Goal: Information Seeking & Learning: Learn about a topic

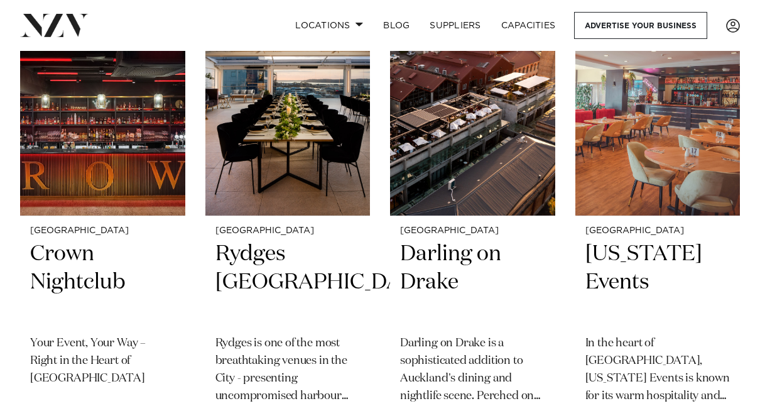
scroll to position [816, 0]
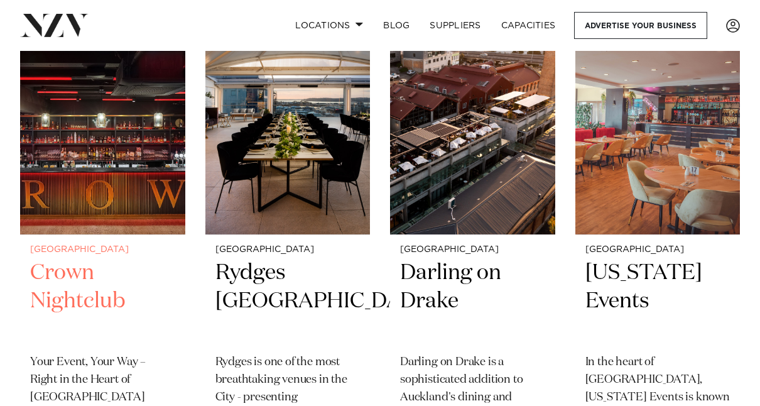
click at [69, 272] on h2 "Crown Nightclub" at bounding box center [102, 301] width 145 height 85
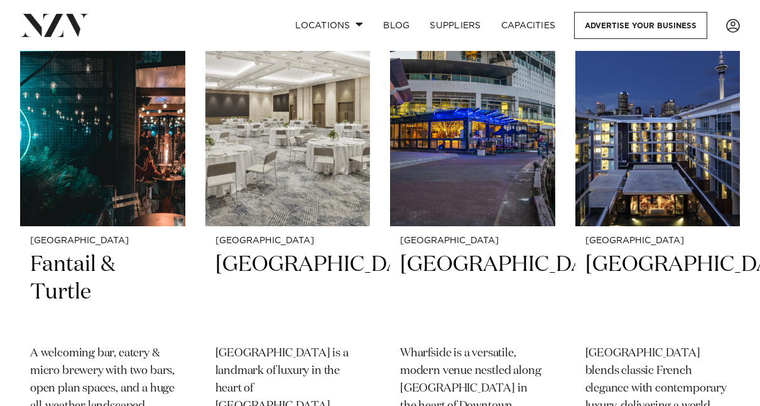
scroll to position [2888, 0]
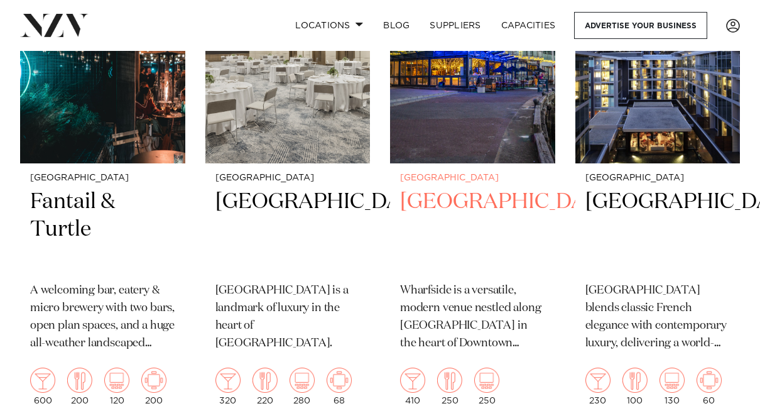
click at [463, 207] on h2 "Wharfside Event Centre" at bounding box center [472, 230] width 145 height 85
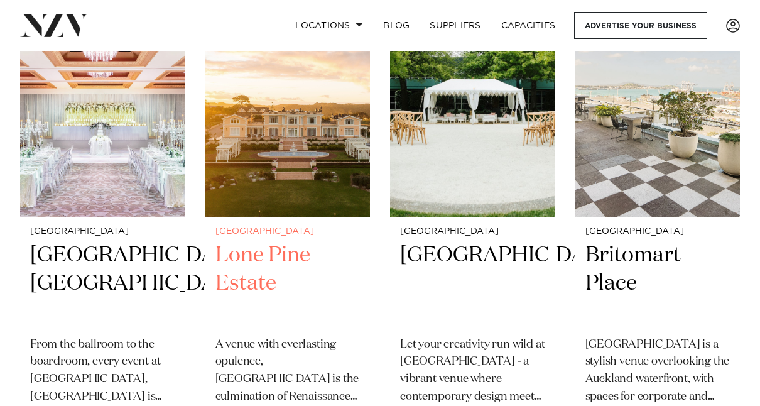
scroll to position [3390, 0]
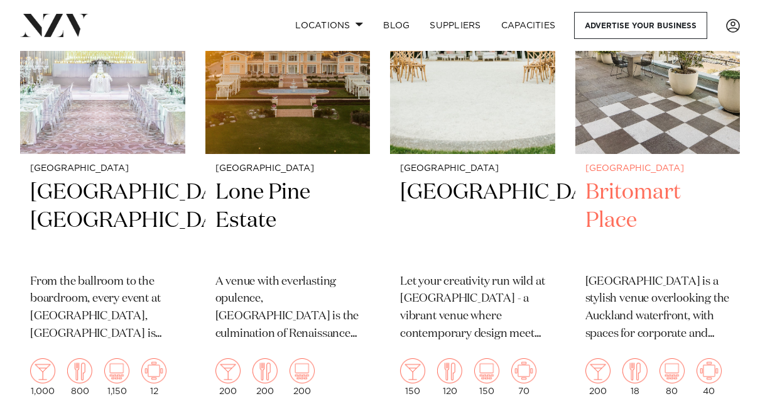
click at [621, 230] on h2 "Britomart Place" at bounding box center [657, 220] width 145 height 85
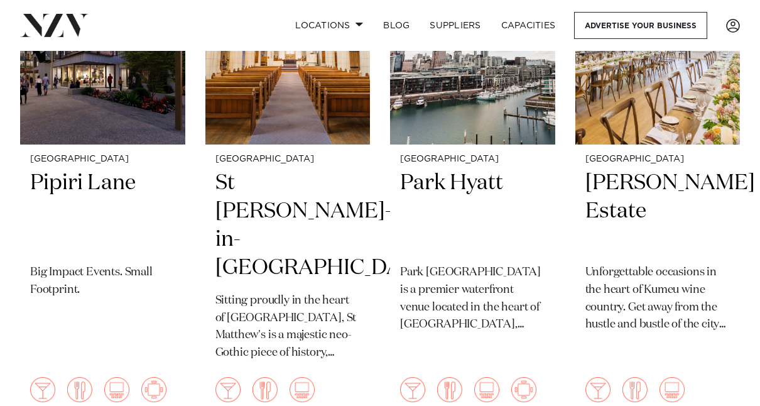
scroll to position [3829, 0]
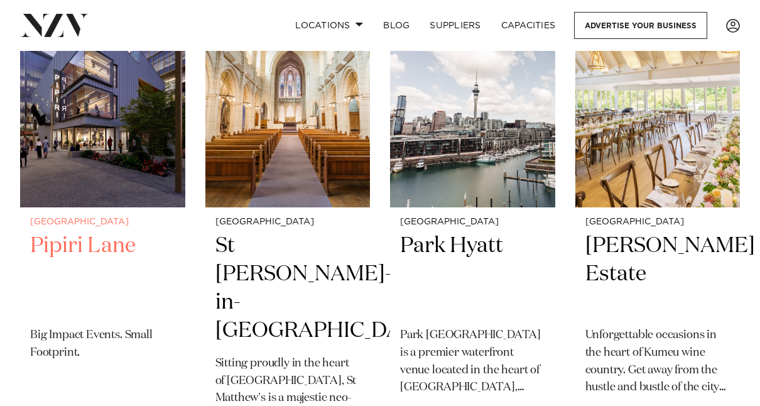
click at [72, 275] on h2 "Pipiri Lane" at bounding box center [102, 274] width 145 height 85
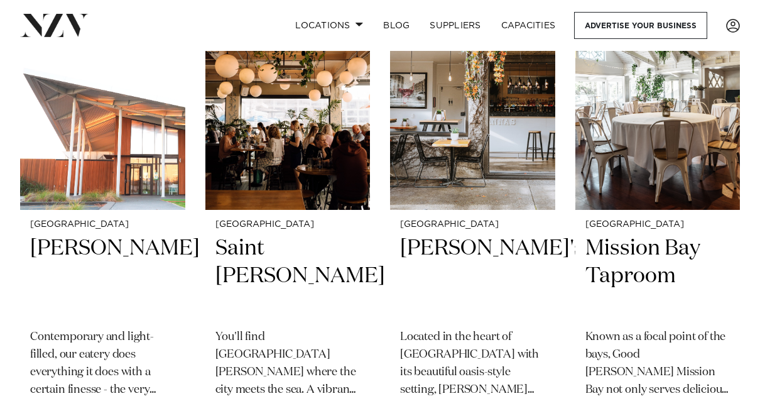
scroll to position [7847, 0]
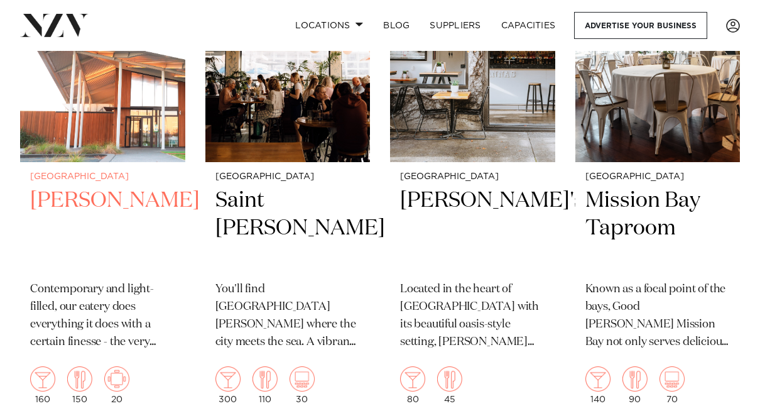
click at [55, 207] on h2 "Percy" at bounding box center [102, 228] width 145 height 85
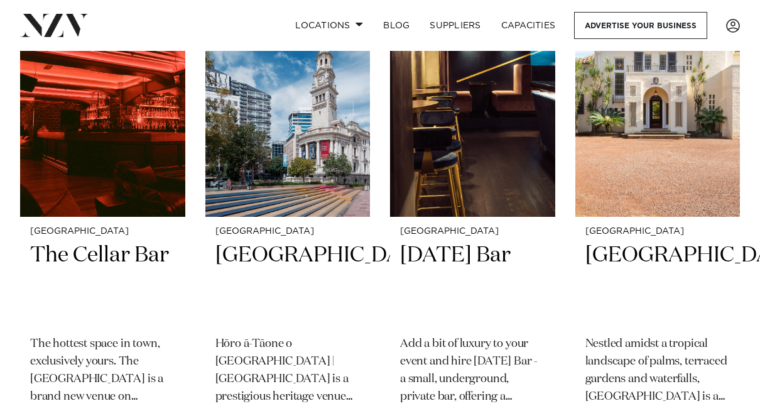
scroll to position [9291, 0]
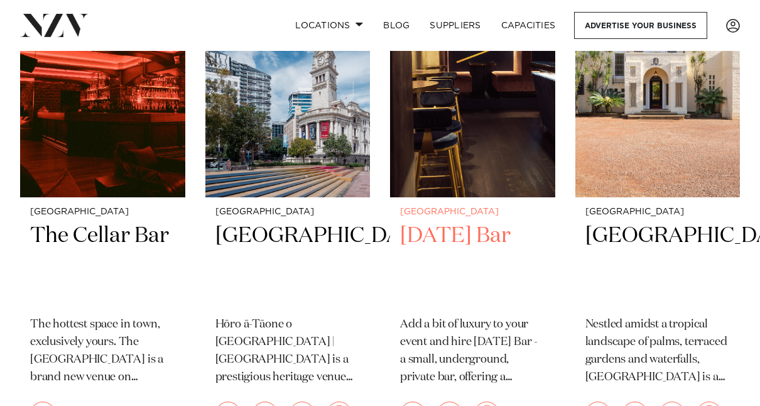
click at [426, 239] on h2 "Thursday Bar" at bounding box center [472, 264] width 145 height 85
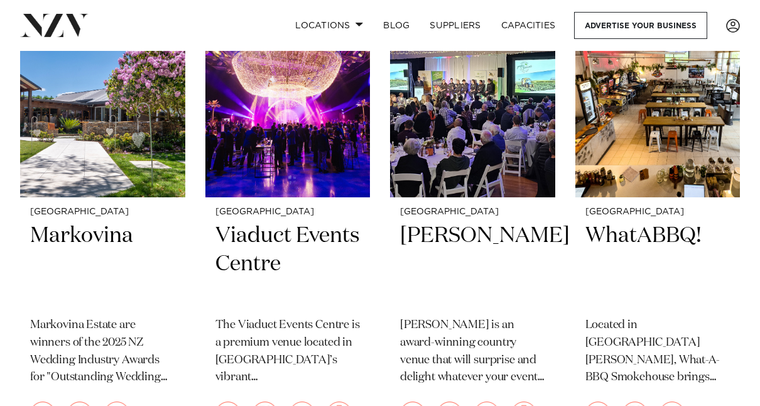
scroll to position [10295, 0]
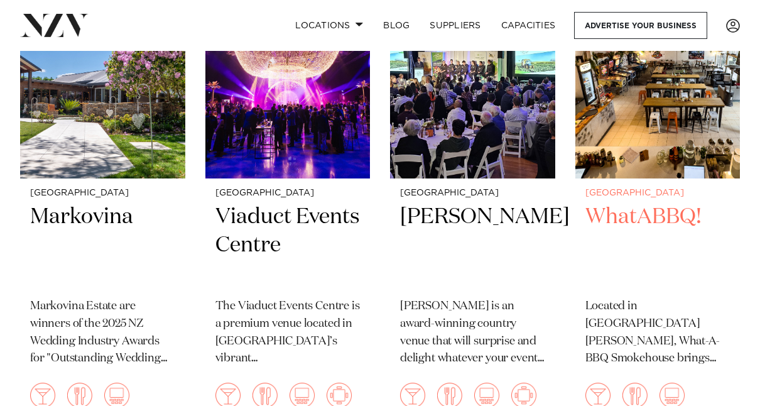
click at [645, 239] on h2 "WhatABBQ!" at bounding box center [657, 245] width 145 height 85
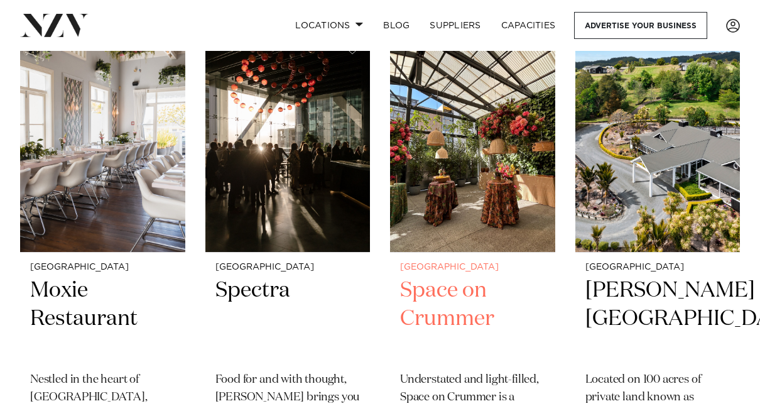
scroll to position [10734, 0]
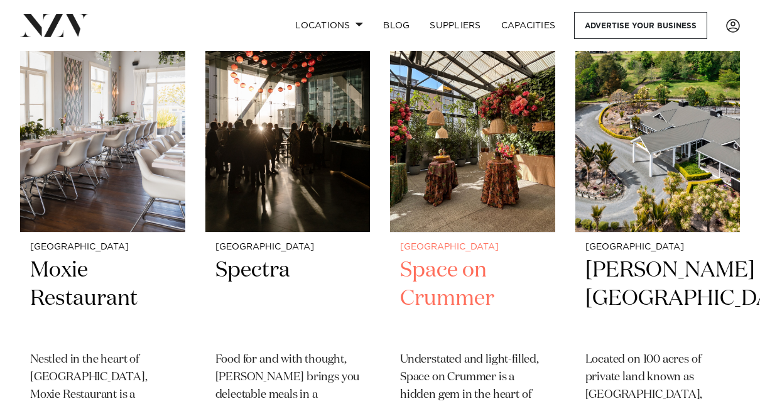
click at [469, 305] on h2 "Space on Crummer" at bounding box center [472, 298] width 145 height 85
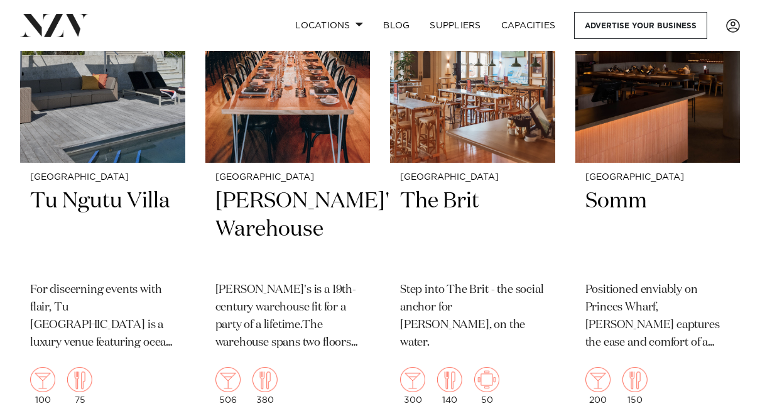
scroll to position [12806, 0]
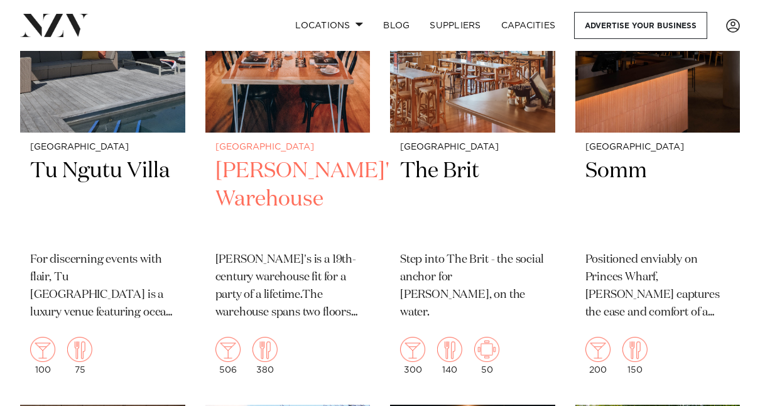
click at [263, 204] on h2 "[PERSON_NAME]'S Warehouse" at bounding box center [287, 199] width 145 height 85
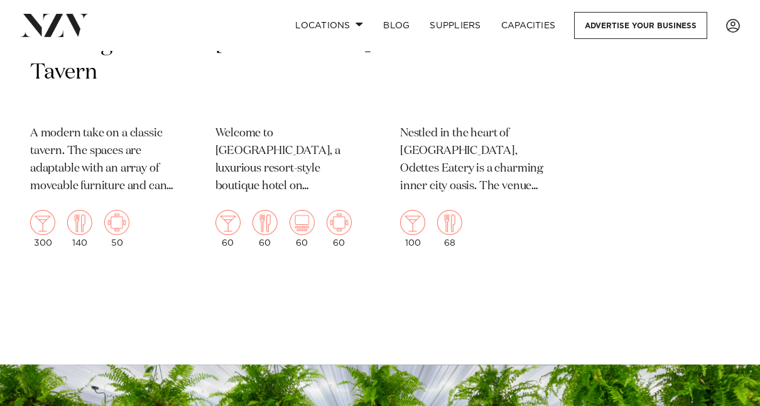
scroll to position [15254, 0]
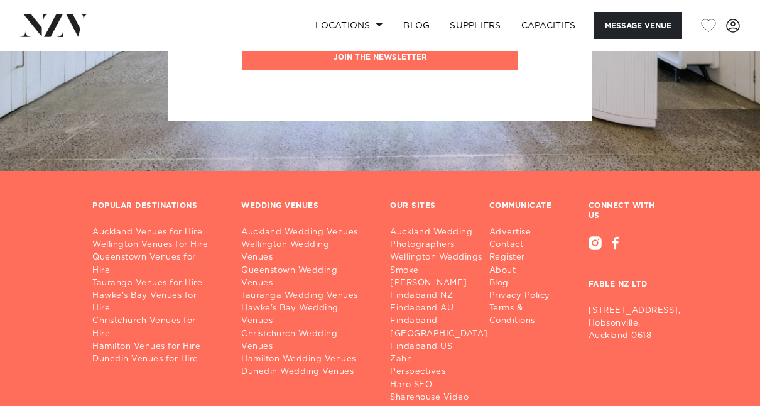
scroll to position [1946, 0]
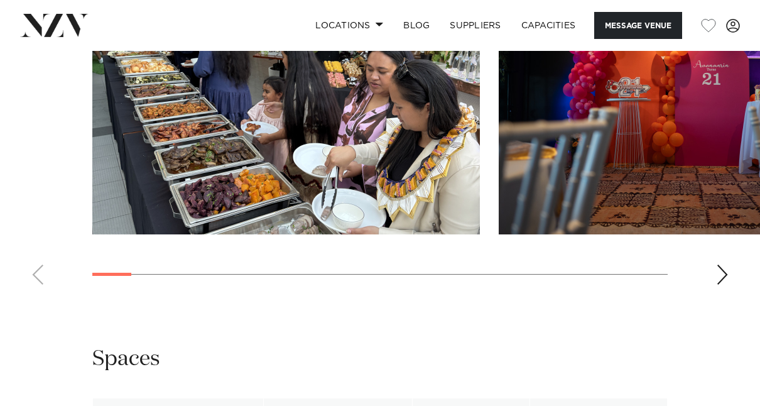
scroll to position [1255, 0]
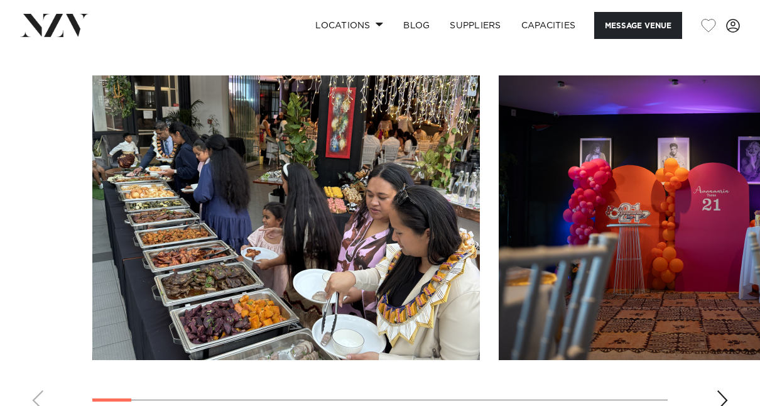
click at [723, 390] on div "Next slide" at bounding box center [722, 400] width 13 height 20
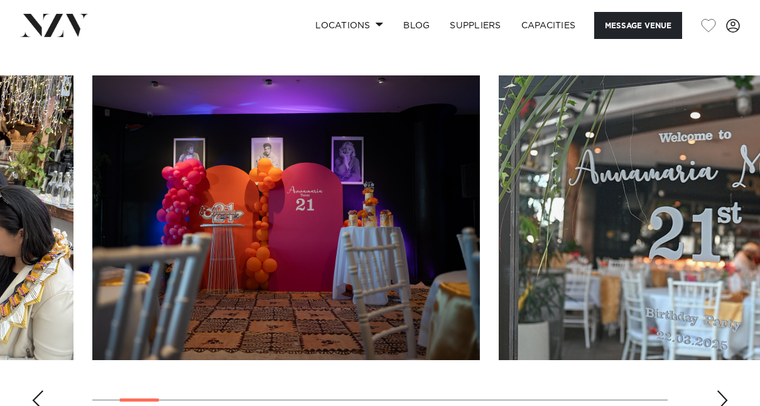
click at [723, 390] on div "Next slide" at bounding box center [722, 400] width 13 height 20
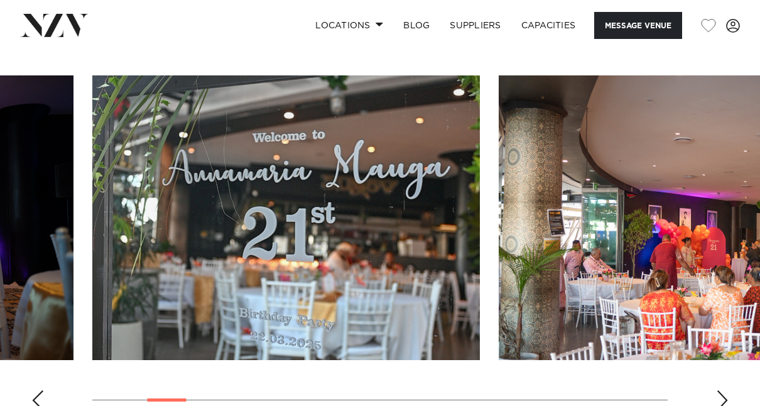
click at [723, 390] on div "Next slide" at bounding box center [722, 400] width 13 height 20
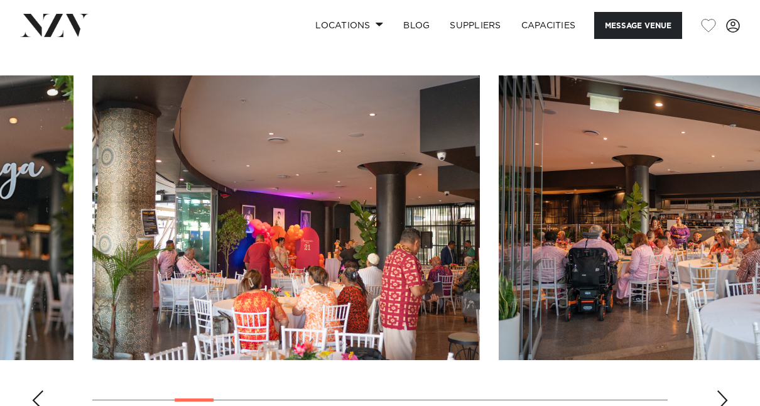
click at [723, 390] on div "Next slide" at bounding box center [722, 400] width 13 height 20
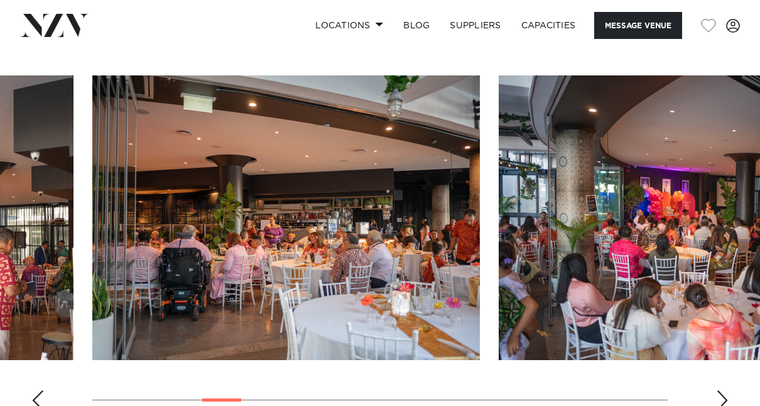
click at [723, 390] on div "Next slide" at bounding box center [722, 400] width 13 height 20
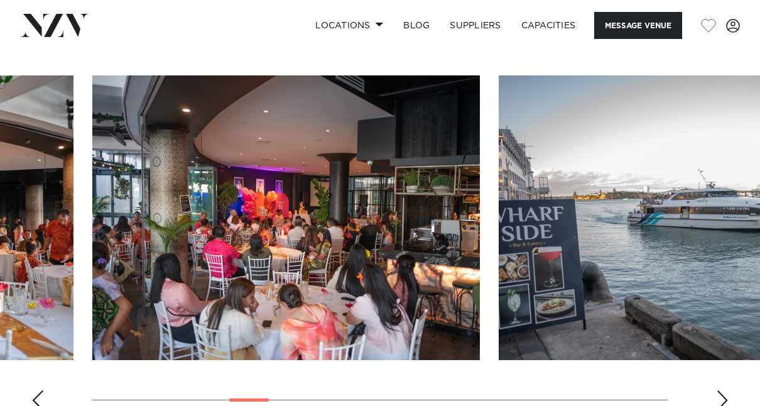
click at [723, 390] on div "Next slide" at bounding box center [722, 400] width 13 height 20
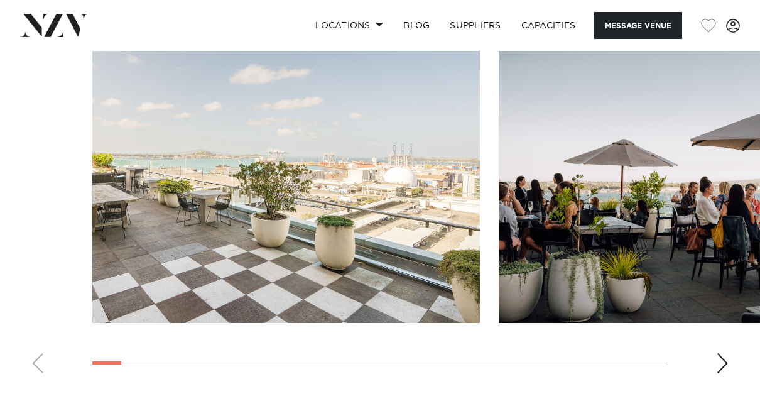
scroll to position [1318, 0]
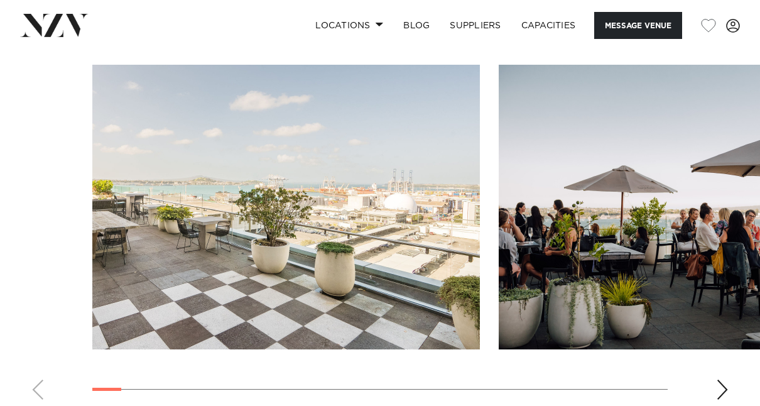
click at [725, 391] on div "Next slide" at bounding box center [722, 389] width 13 height 20
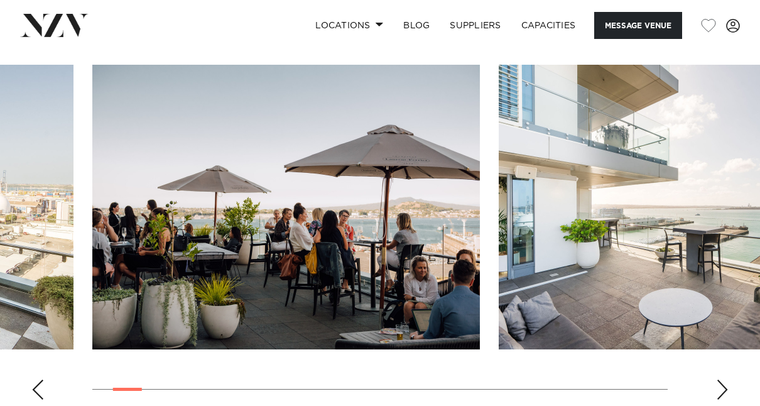
click at [725, 390] on div "Next slide" at bounding box center [722, 389] width 13 height 20
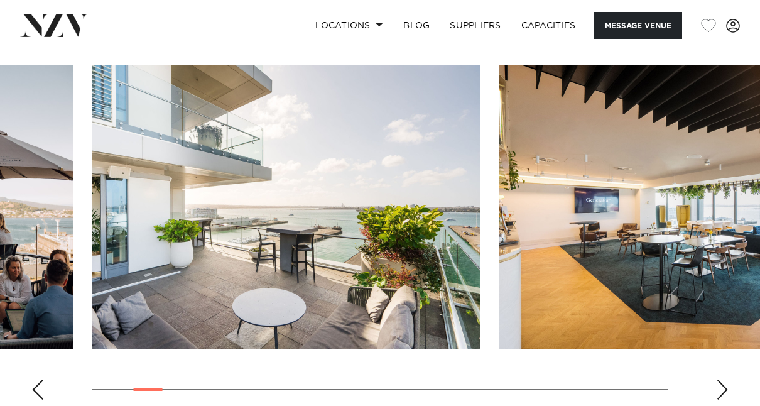
click at [725, 390] on div "Next slide" at bounding box center [722, 389] width 13 height 20
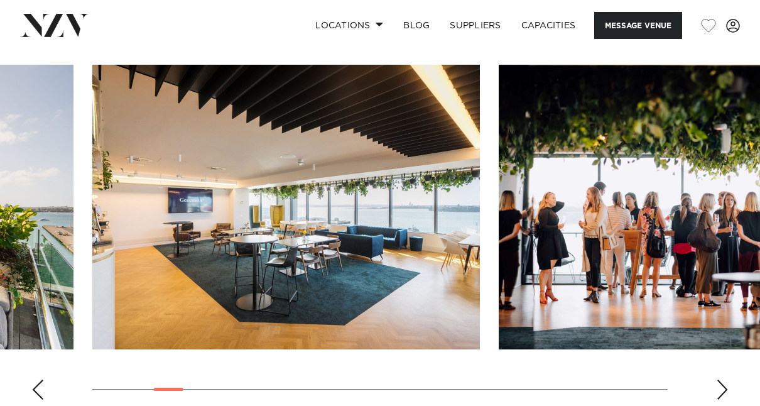
click at [725, 390] on div "Next slide" at bounding box center [722, 389] width 13 height 20
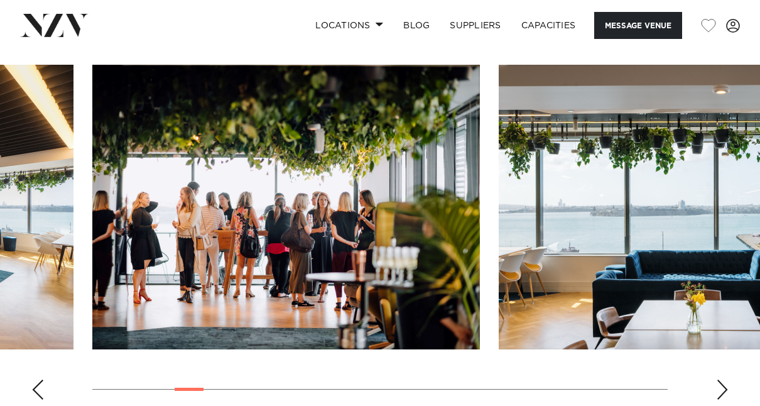
click at [725, 390] on div "Next slide" at bounding box center [722, 389] width 13 height 20
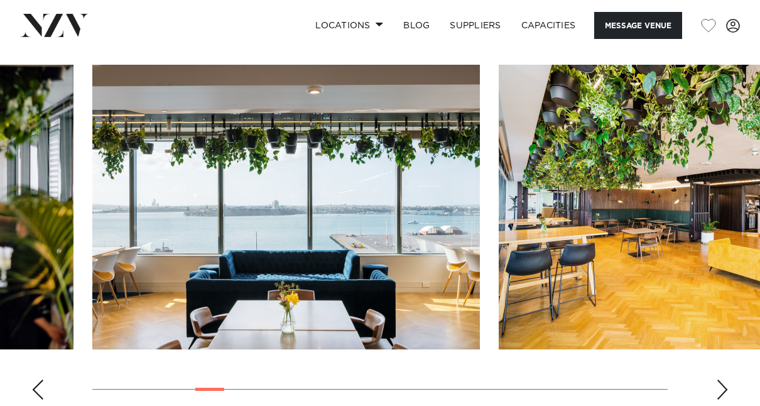
click at [725, 390] on div "Next slide" at bounding box center [722, 389] width 13 height 20
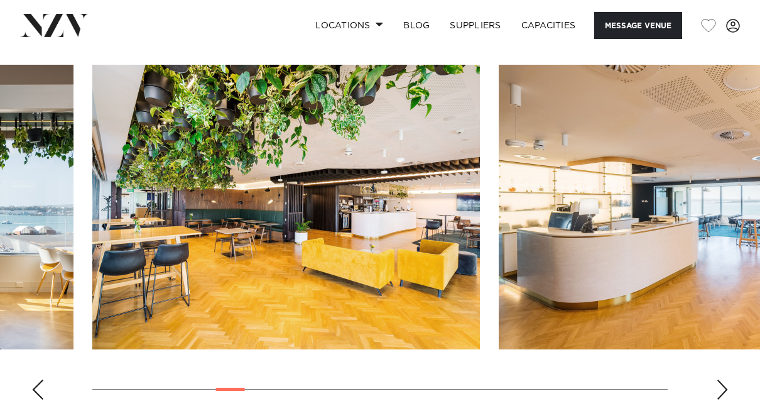
click at [725, 390] on div "Next slide" at bounding box center [722, 389] width 13 height 20
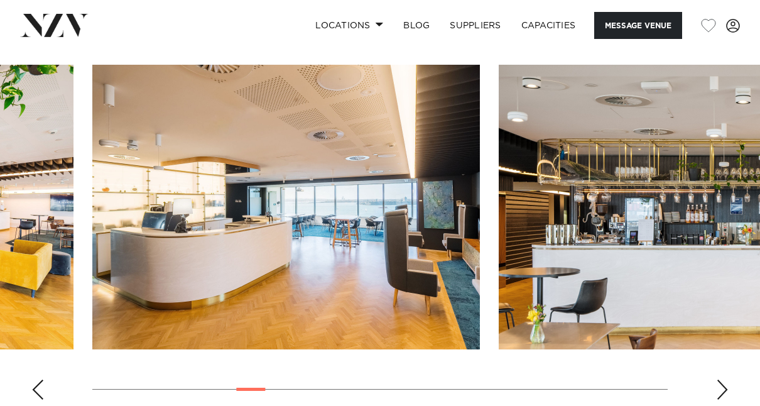
click at [725, 390] on div "Next slide" at bounding box center [722, 389] width 13 height 20
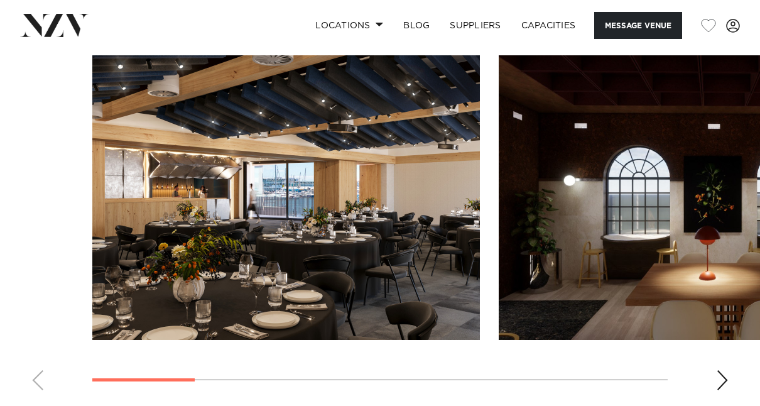
scroll to position [1130, 0]
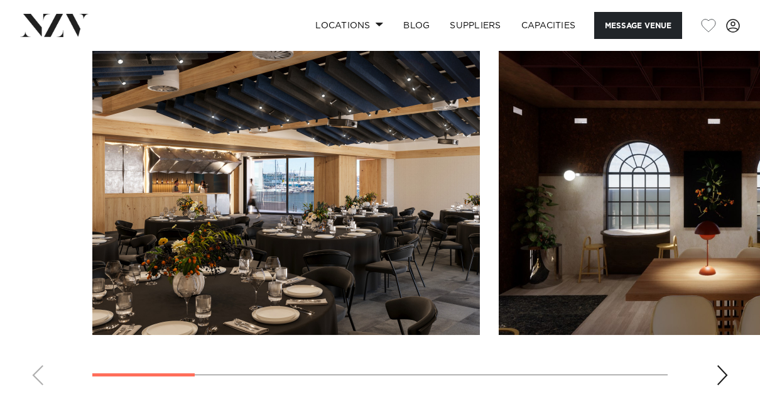
click at [724, 365] on div "Next slide" at bounding box center [722, 375] width 13 height 20
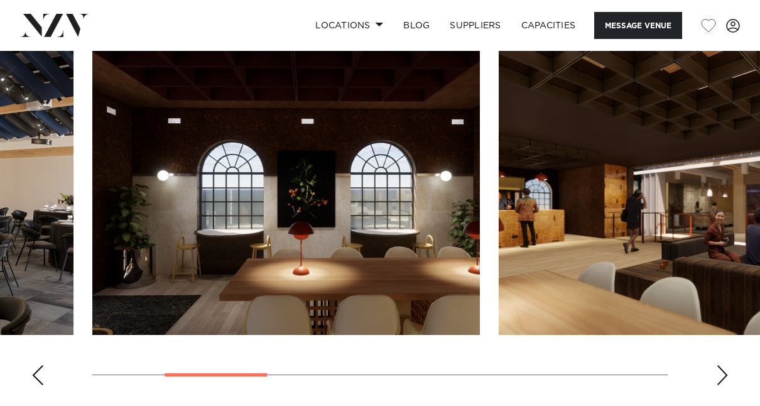
click at [724, 365] on div "Next slide" at bounding box center [722, 375] width 13 height 20
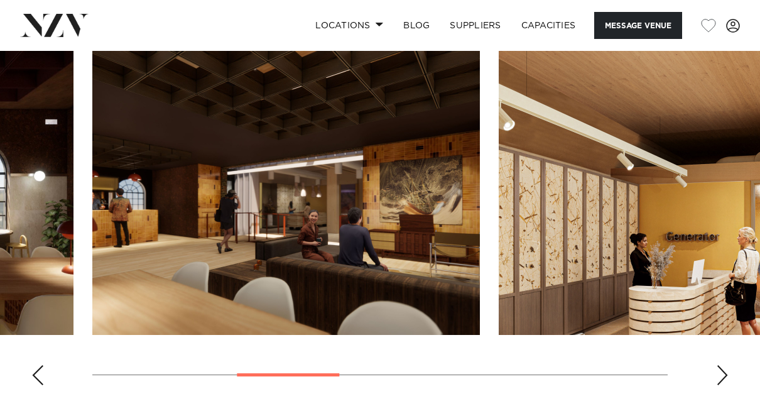
click at [724, 365] on div "Next slide" at bounding box center [722, 375] width 13 height 20
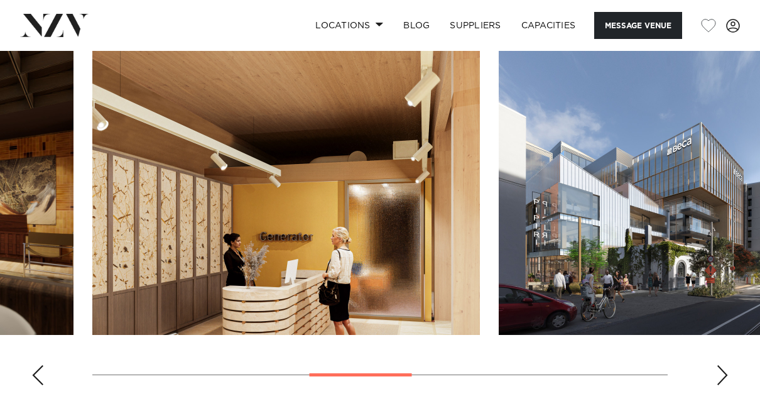
click at [724, 365] on div "Next slide" at bounding box center [722, 375] width 13 height 20
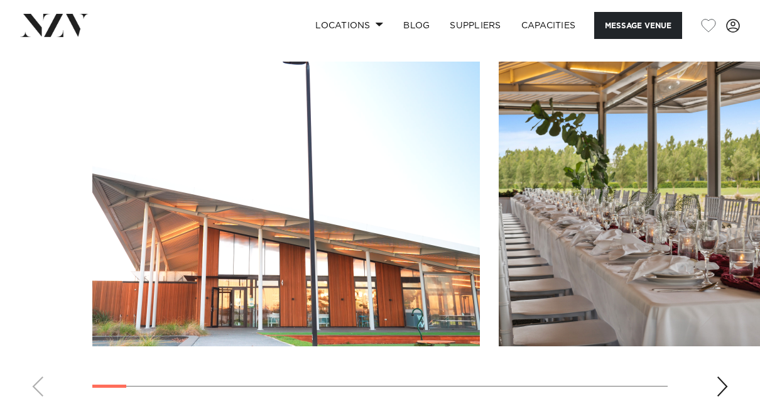
scroll to position [1193, 0]
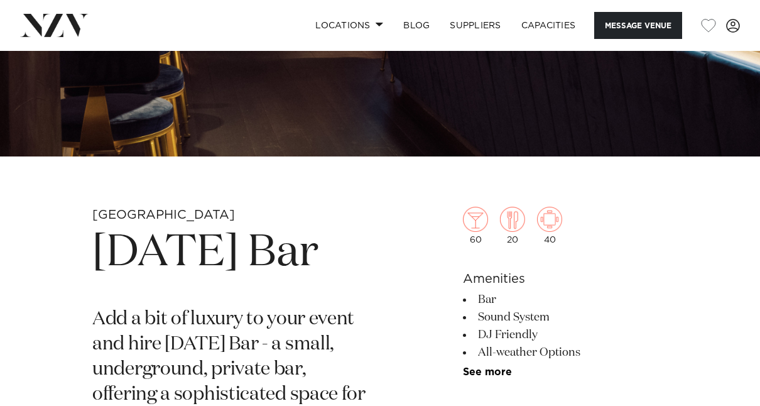
scroll to position [251, 0]
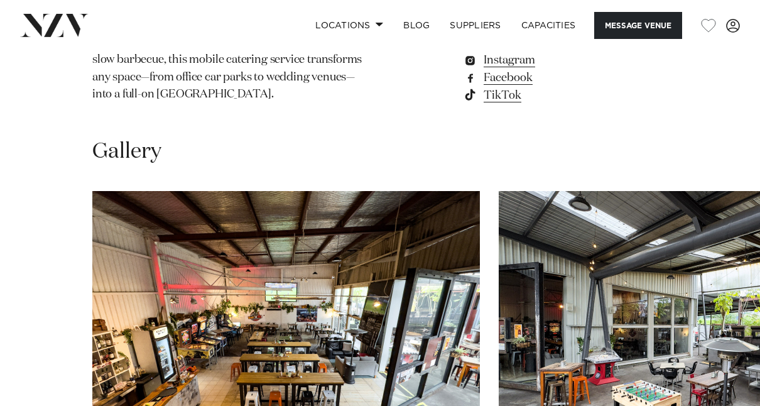
scroll to position [1255, 0]
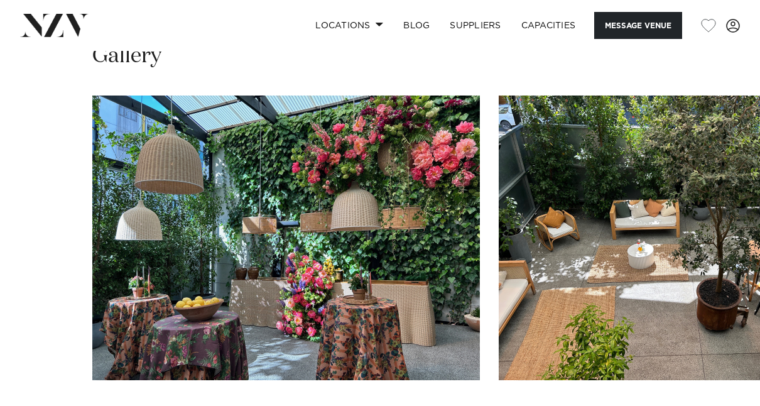
scroll to position [1193, 0]
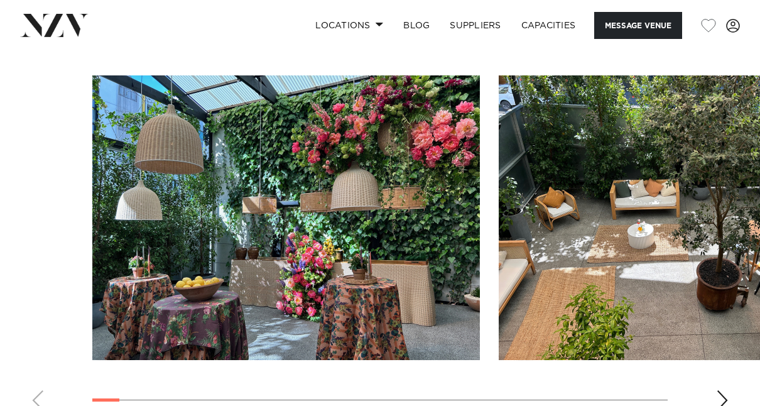
click at [720, 390] on div "Next slide" at bounding box center [722, 400] width 13 height 20
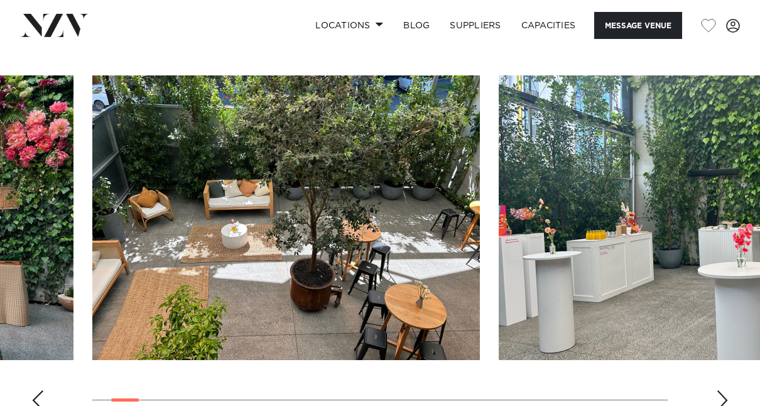
click at [720, 390] on div "Next slide" at bounding box center [722, 400] width 13 height 20
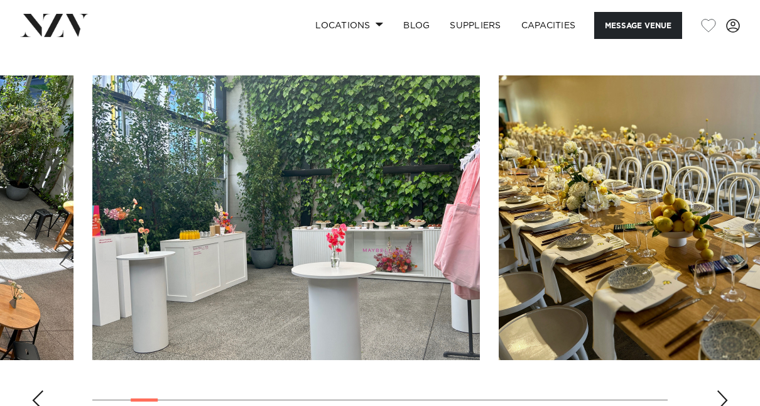
click at [720, 390] on div "Next slide" at bounding box center [722, 400] width 13 height 20
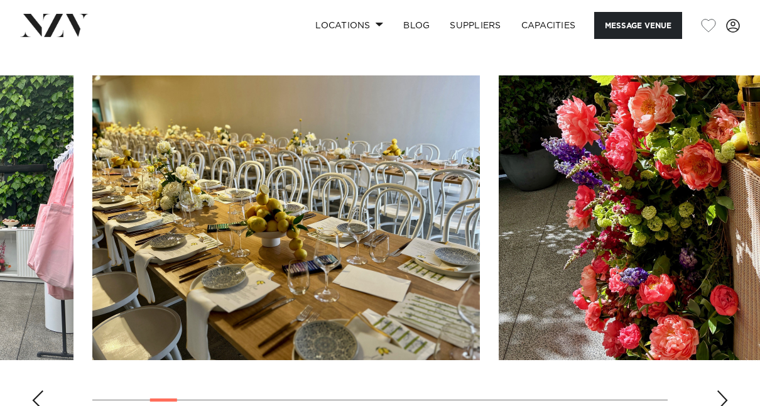
click at [720, 390] on div "Next slide" at bounding box center [722, 400] width 13 height 20
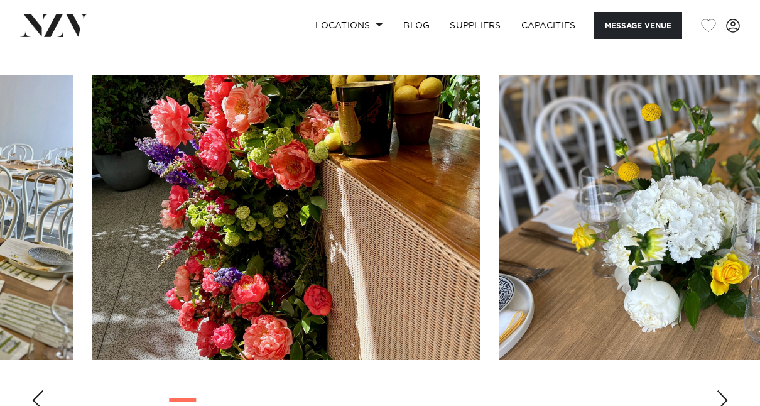
click at [720, 390] on div "Next slide" at bounding box center [722, 400] width 13 height 20
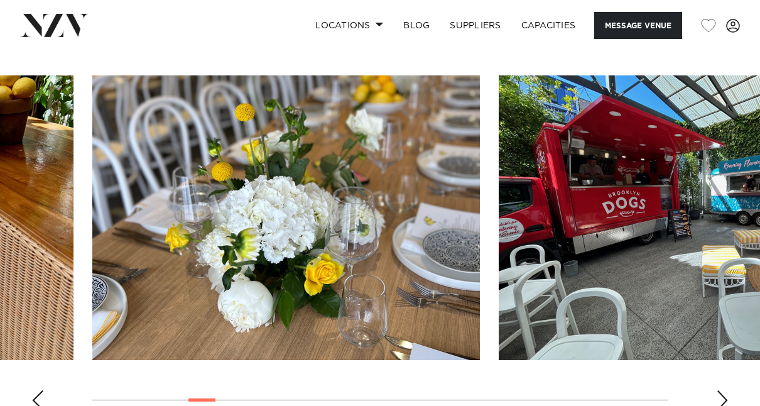
click at [720, 390] on div "Next slide" at bounding box center [722, 400] width 13 height 20
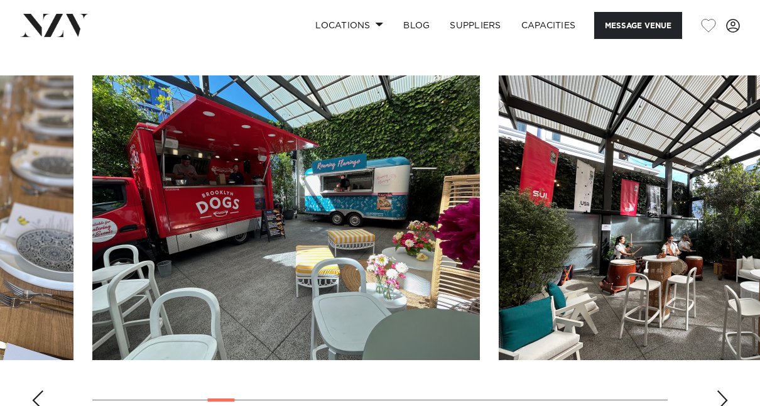
click at [720, 390] on div "Next slide" at bounding box center [722, 400] width 13 height 20
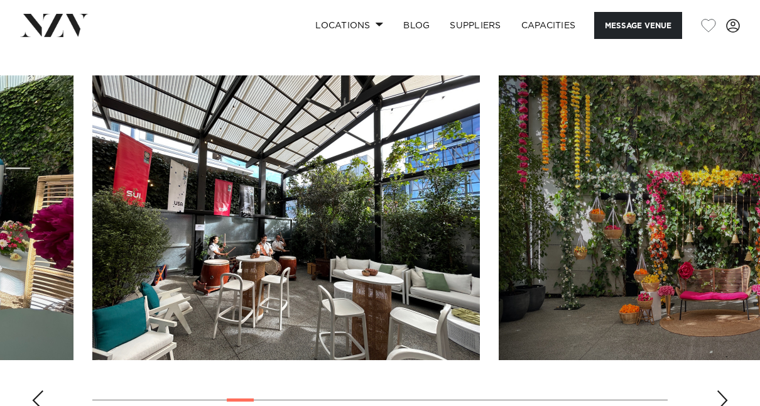
click at [720, 390] on div "Next slide" at bounding box center [722, 400] width 13 height 20
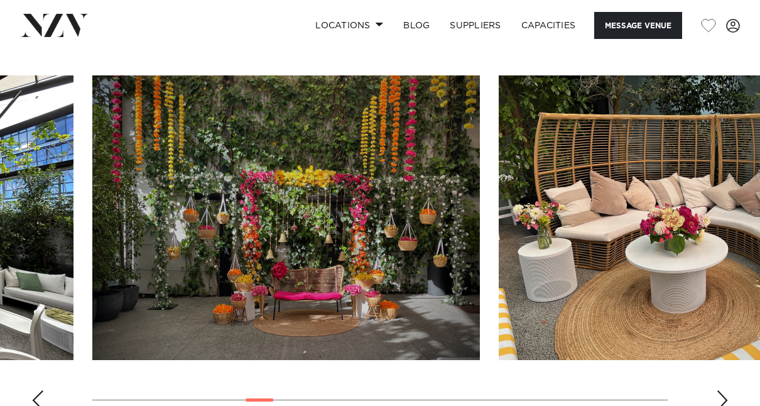
click at [720, 390] on div "Next slide" at bounding box center [722, 400] width 13 height 20
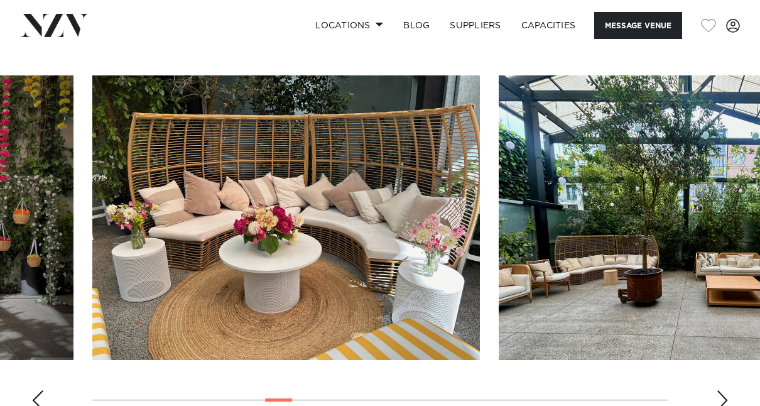
click at [720, 390] on div "Next slide" at bounding box center [722, 400] width 13 height 20
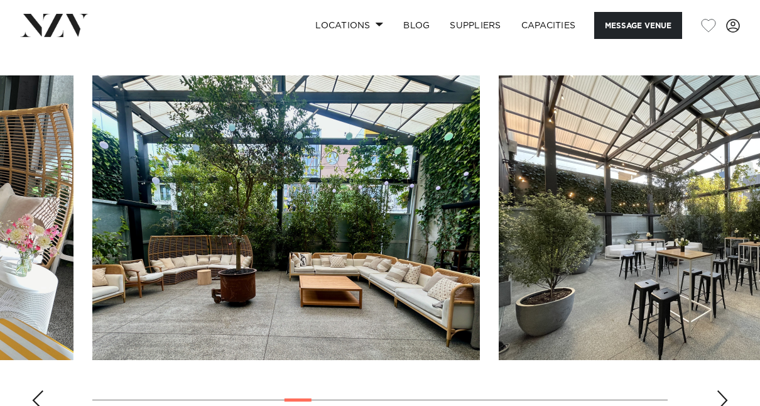
click at [720, 390] on div "Next slide" at bounding box center [722, 400] width 13 height 20
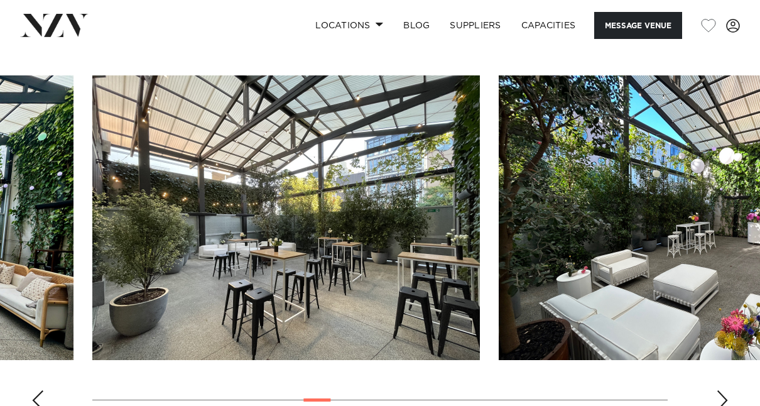
click at [720, 390] on div "Next slide" at bounding box center [722, 400] width 13 height 20
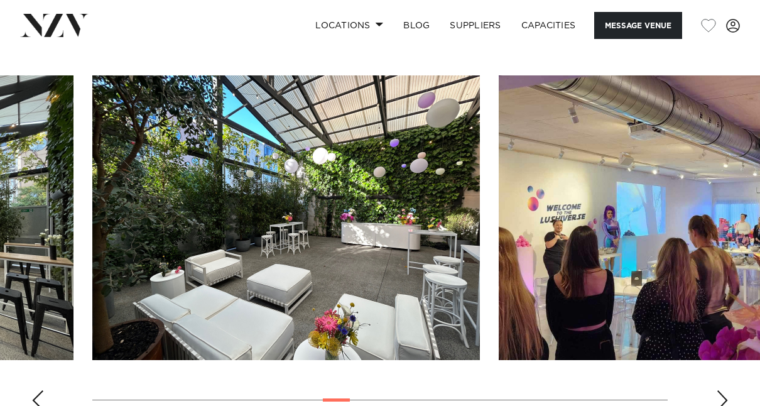
click at [720, 390] on div "Next slide" at bounding box center [722, 400] width 13 height 20
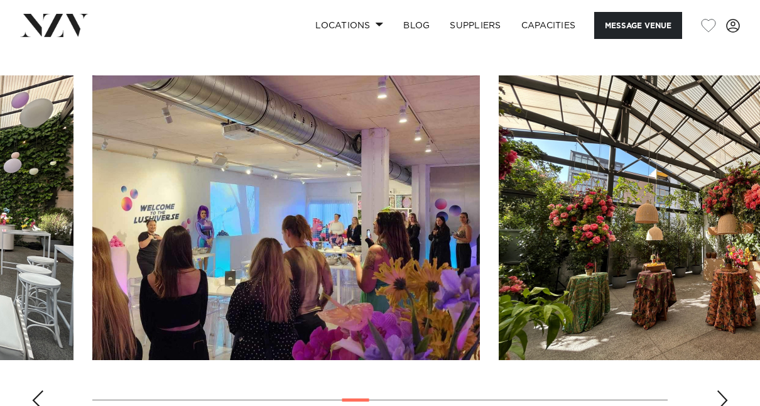
click at [720, 390] on div "Next slide" at bounding box center [722, 400] width 13 height 20
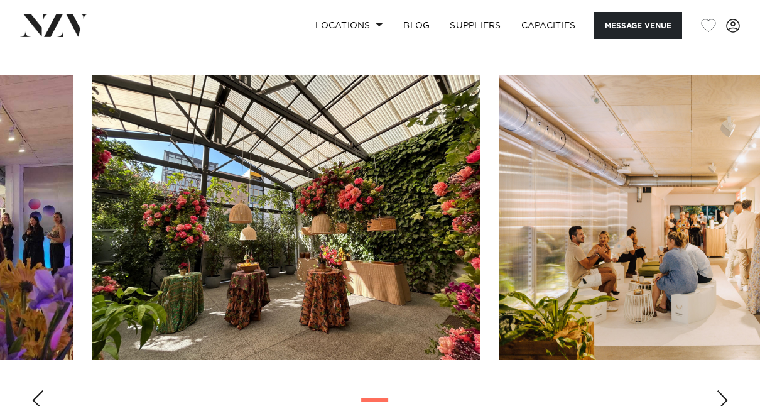
click at [720, 390] on div "Next slide" at bounding box center [722, 400] width 13 height 20
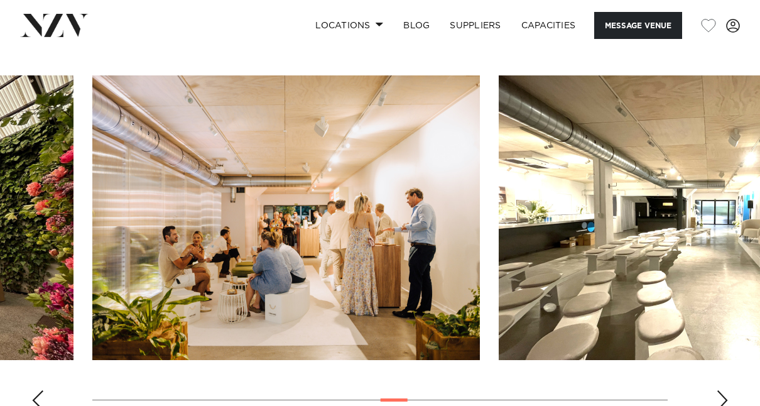
click at [720, 390] on div "Next slide" at bounding box center [722, 400] width 13 height 20
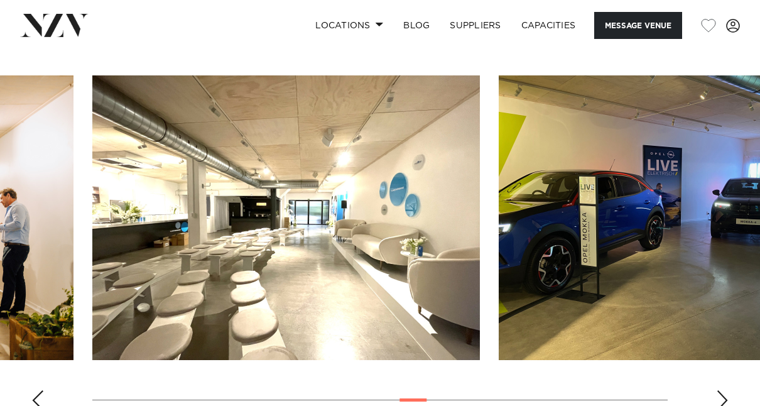
click at [720, 390] on div "Next slide" at bounding box center [722, 400] width 13 height 20
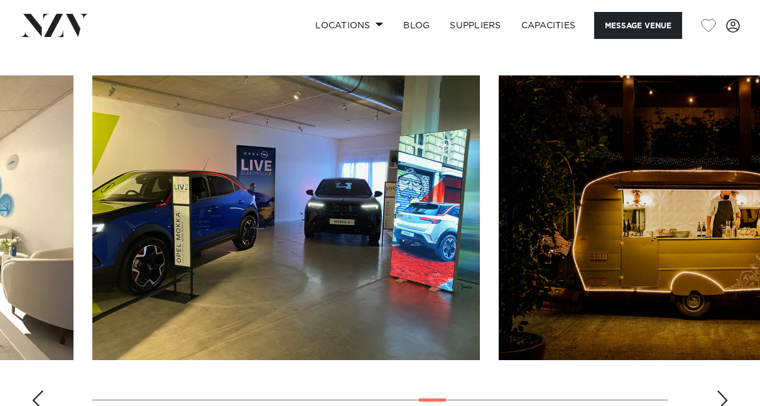
click at [720, 390] on div "Next slide" at bounding box center [722, 400] width 13 height 20
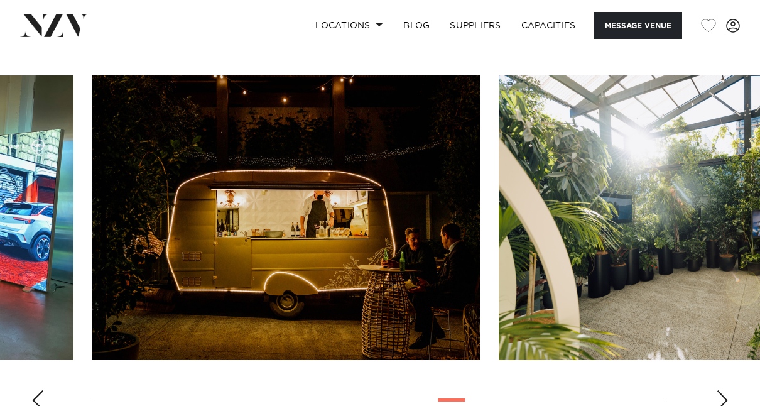
click at [720, 390] on div "Next slide" at bounding box center [722, 400] width 13 height 20
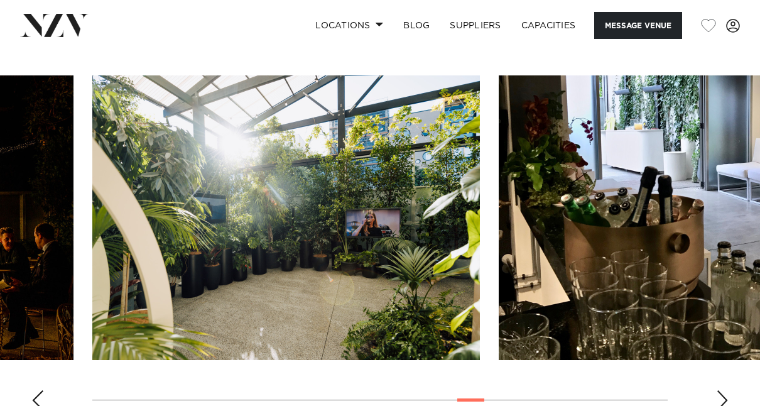
click at [720, 390] on div "Next slide" at bounding box center [722, 400] width 13 height 20
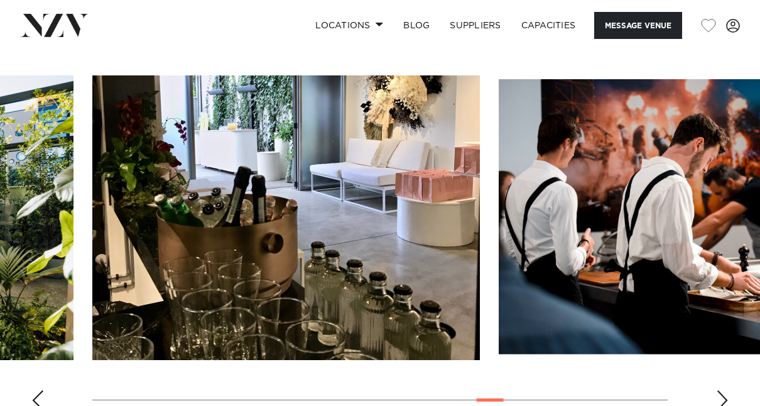
click at [720, 390] on div "Next slide" at bounding box center [722, 400] width 13 height 20
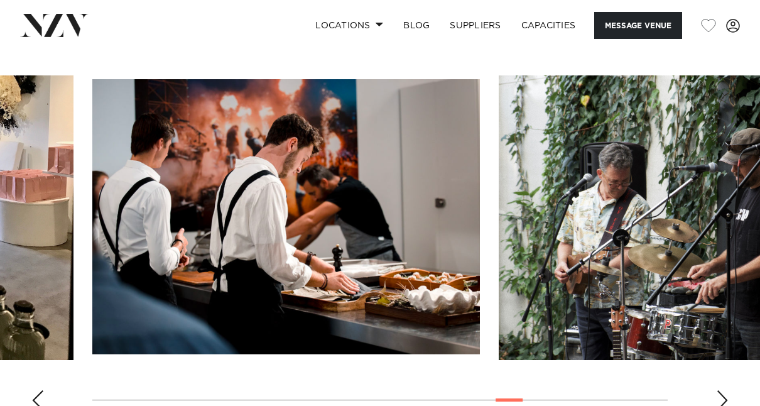
click at [720, 390] on div "Next slide" at bounding box center [722, 400] width 13 height 20
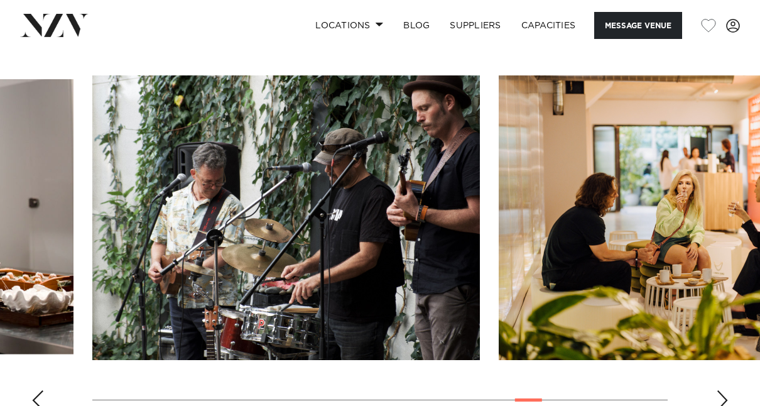
click at [720, 390] on div "Next slide" at bounding box center [722, 400] width 13 height 20
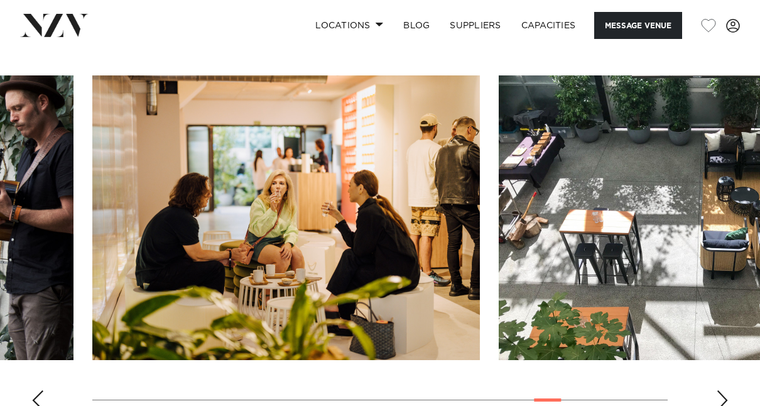
click at [720, 390] on div "Next slide" at bounding box center [722, 400] width 13 height 20
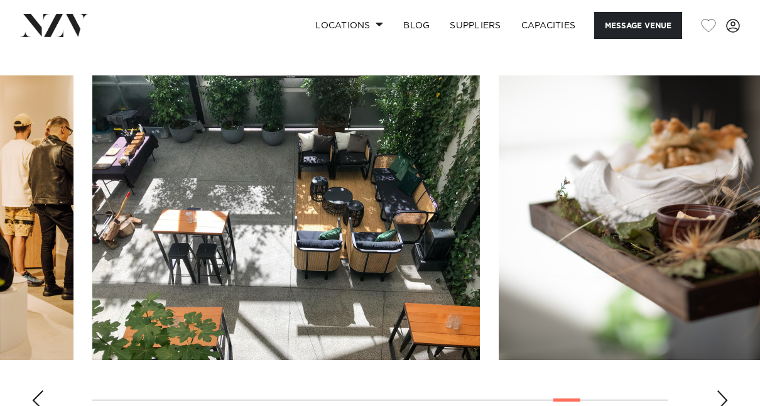
click at [720, 390] on div "Next slide" at bounding box center [722, 400] width 13 height 20
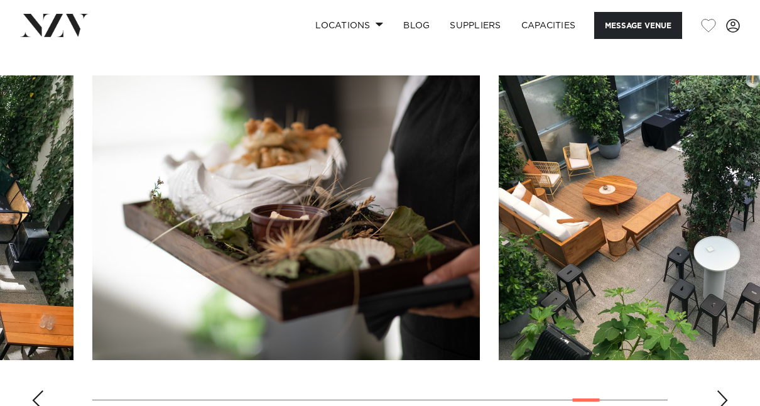
click at [720, 390] on div "Next slide" at bounding box center [722, 400] width 13 height 20
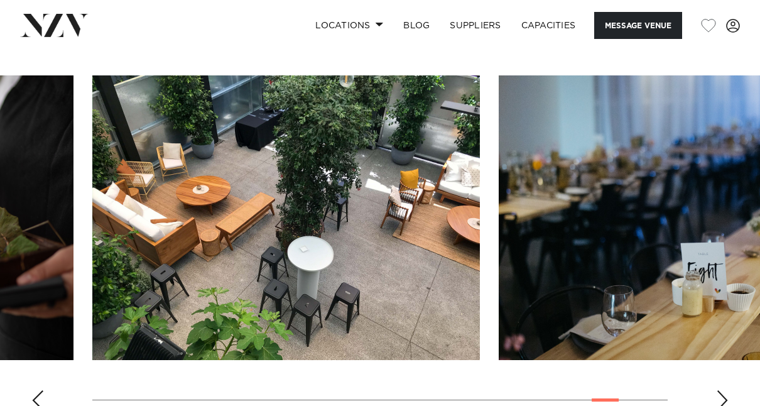
click at [720, 390] on div "Next slide" at bounding box center [722, 400] width 13 height 20
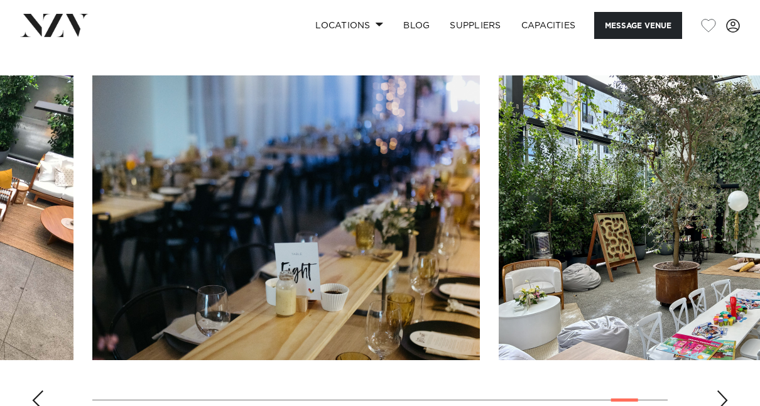
click at [720, 390] on div "Next slide" at bounding box center [722, 400] width 13 height 20
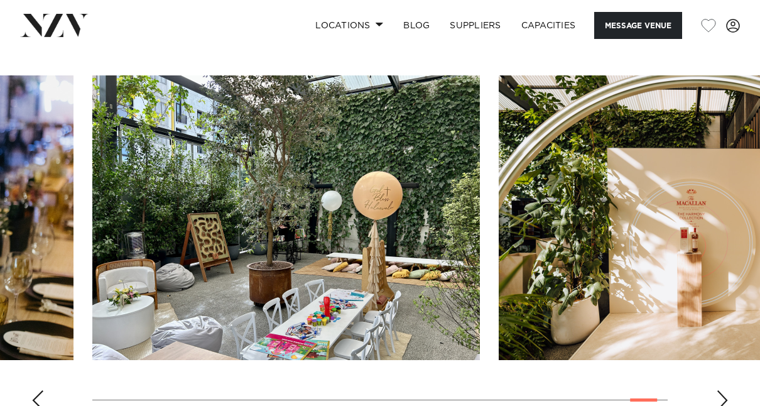
click at [720, 390] on div "Next slide" at bounding box center [722, 400] width 13 height 20
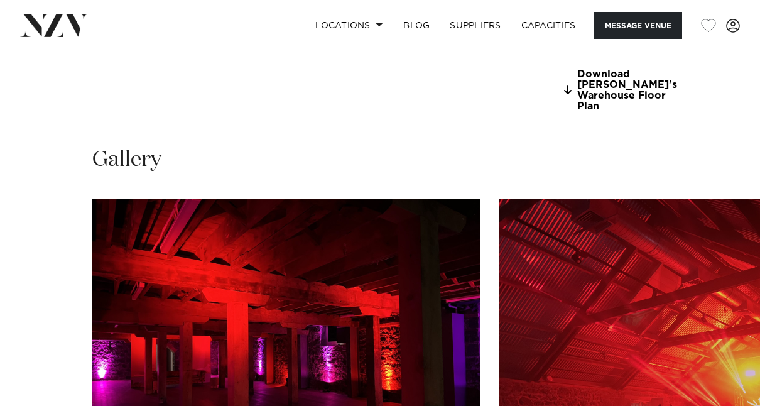
scroll to position [1193, 0]
